Goal: Task Accomplishment & Management: Use online tool/utility

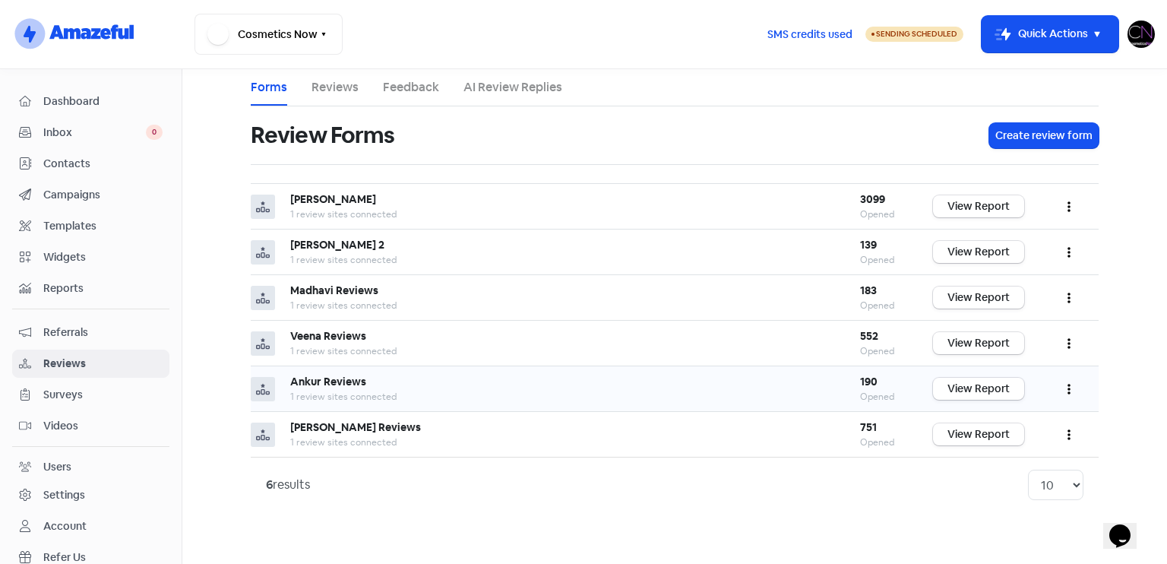
click at [1074, 381] on button "button" at bounding box center [1069, 389] width 29 height 36
click at [1019, 432] on link "Preview" at bounding box center [1019, 427] width 128 height 30
click at [959, 378] on link "View Report" at bounding box center [978, 389] width 91 height 22
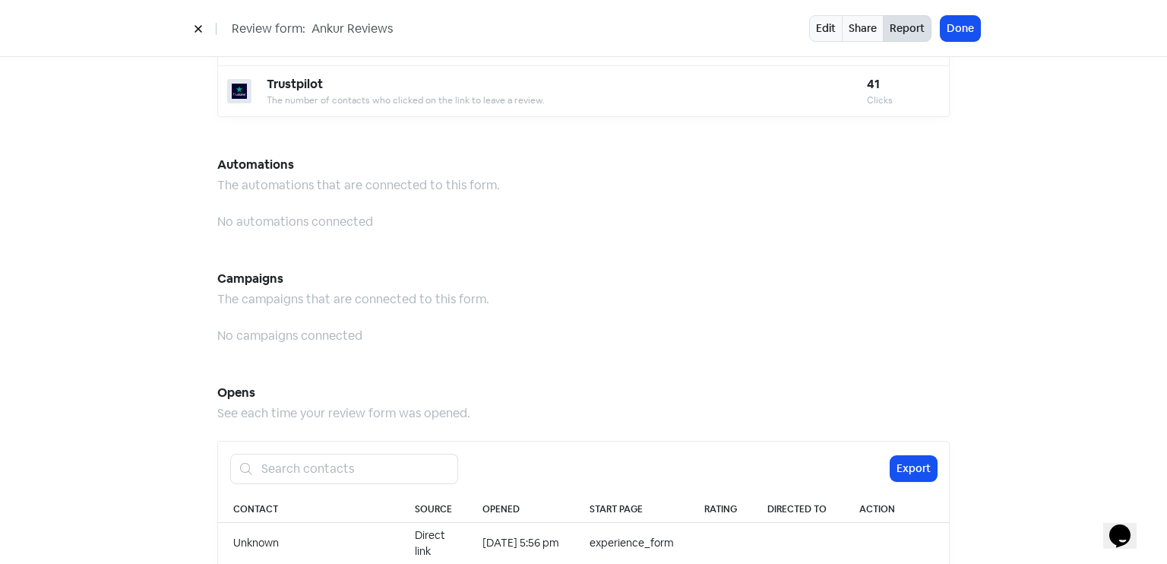
scroll to position [1562, 0]
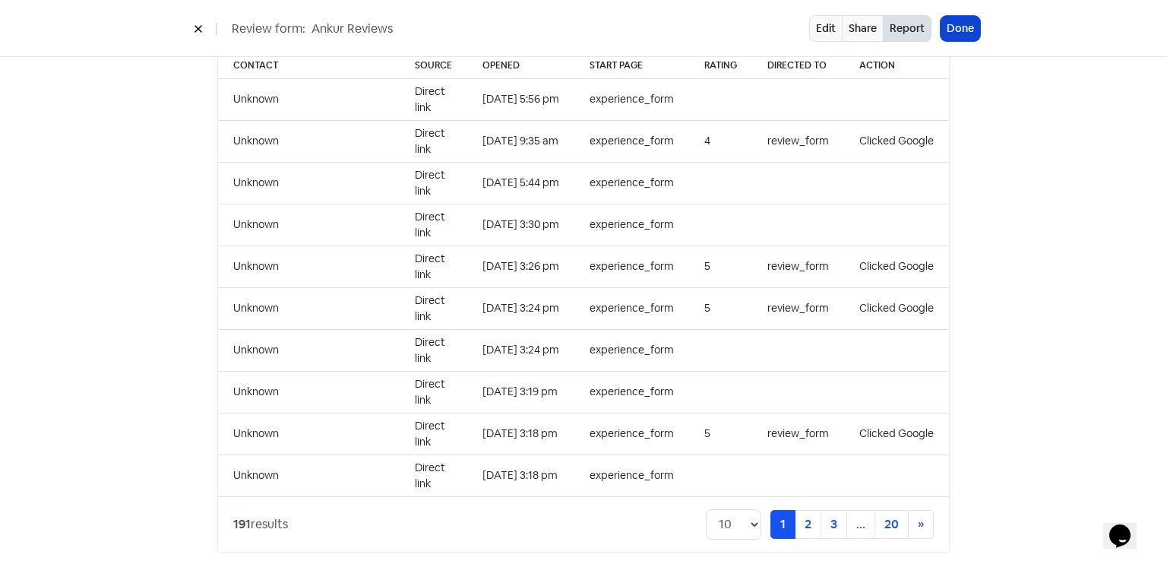
click at [965, 33] on button "Done" at bounding box center [961, 28] width 40 height 25
